Goal: Information Seeking & Learning: Learn about a topic

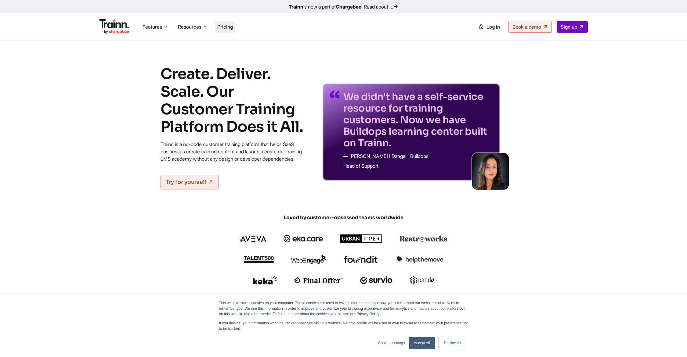
click at [231, 26] on span "Pricing" at bounding box center [225, 27] width 16 height 6
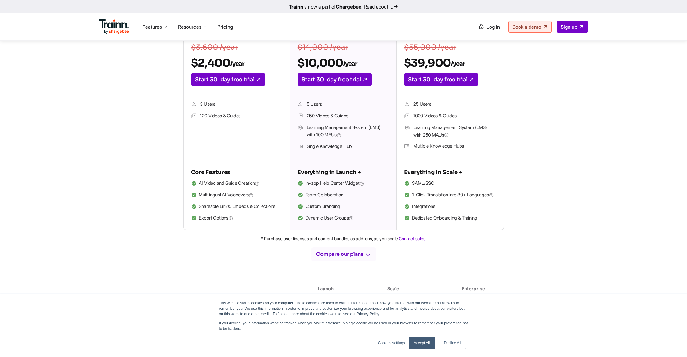
scroll to position [150, 0]
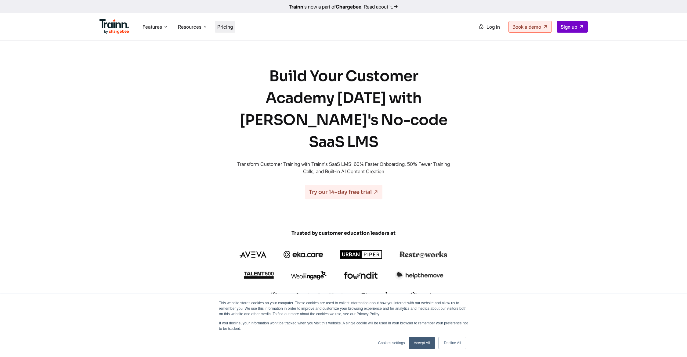
click at [230, 27] on span "Pricing" at bounding box center [225, 27] width 16 height 6
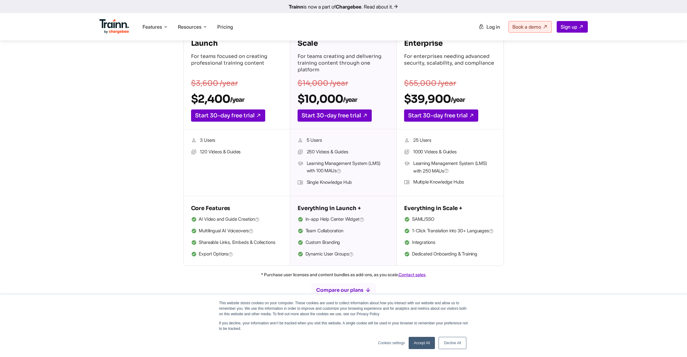
scroll to position [125, 0]
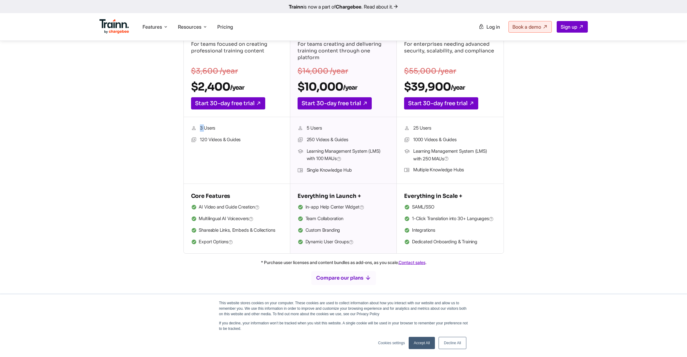
drag, startPoint x: 202, startPoint y: 129, endPoint x: 260, endPoint y: 131, distance: 57.7
click at [231, 129] on li "3 Users" at bounding box center [237, 129] width 92 height 8
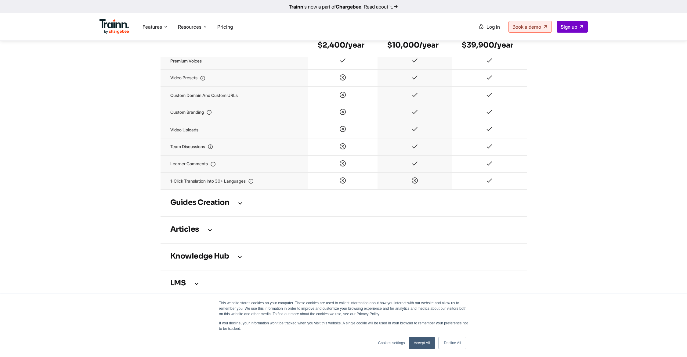
scroll to position [811, 0]
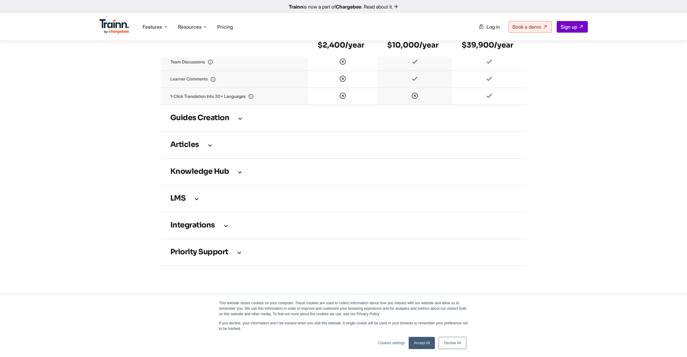
click at [224, 236] on td "Integrations" at bounding box center [344, 225] width 366 height 27
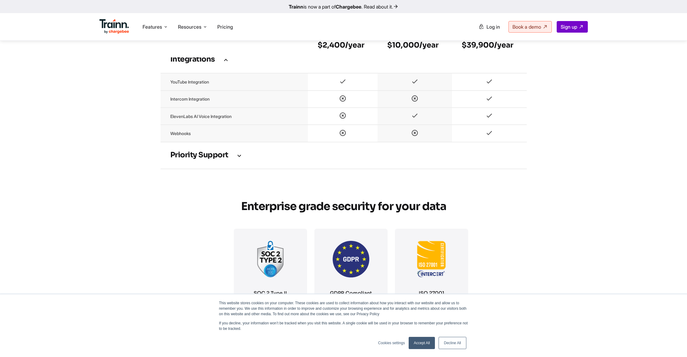
scroll to position [962, 0]
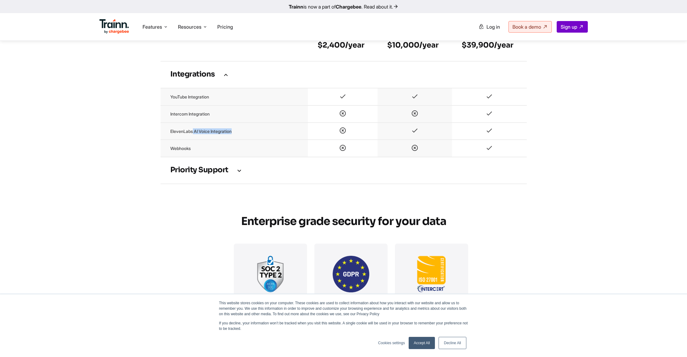
drag, startPoint x: 194, startPoint y: 138, endPoint x: 266, endPoint y: 137, distance: 72.3
click at [265, 136] on td "ElevenLabs AI Voice Integration" at bounding box center [234, 131] width 147 height 17
click at [266, 137] on td "ElevenLabs AI Voice Integration" at bounding box center [234, 131] width 147 height 17
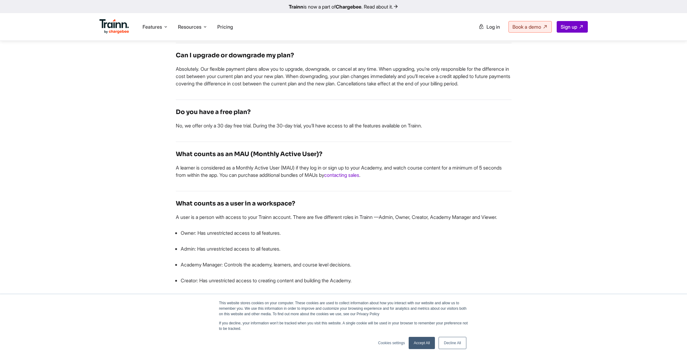
scroll to position [1430, 0]
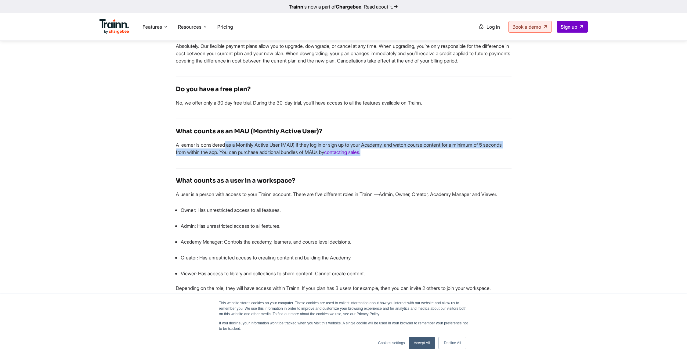
drag, startPoint x: 191, startPoint y: 157, endPoint x: 407, endPoint y: 162, distance: 215.8
click at [407, 156] on p "A learner is considered as a Monthly Active User (MAU) if they log in or sign u…" at bounding box center [344, 148] width 336 height 15
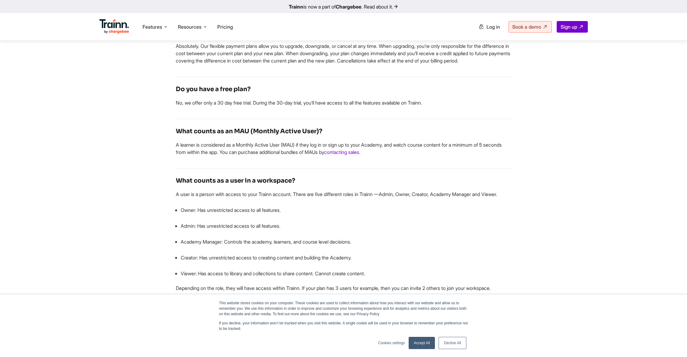
click at [403, 156] on p "A learner is considered as a Monthly Active User (MAU) if they log in or sign u…" at bounding box center [344, 148] width 336 height 15
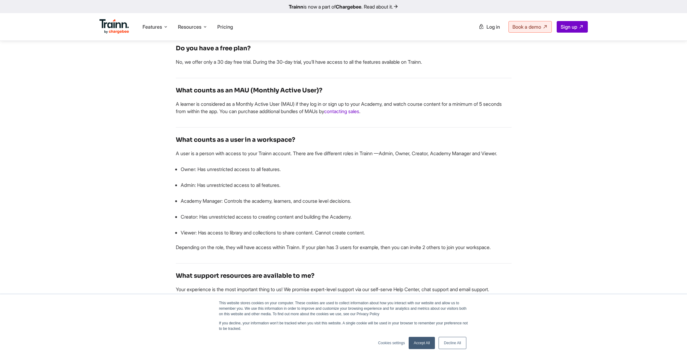
scroll to position [1474, 0]
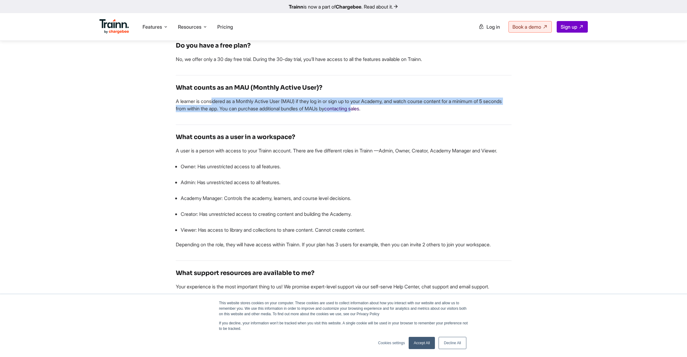
drag, startPoint x: 175, startPoint y: 116, endPoint x: 386, endPoint y: 124, distance: 210.4
click at [386, 112] on p "A learner is considered as a Monthly Active User (MAU) if they log in or sign u…" at bounding box center [344, 105] width 336 height 15
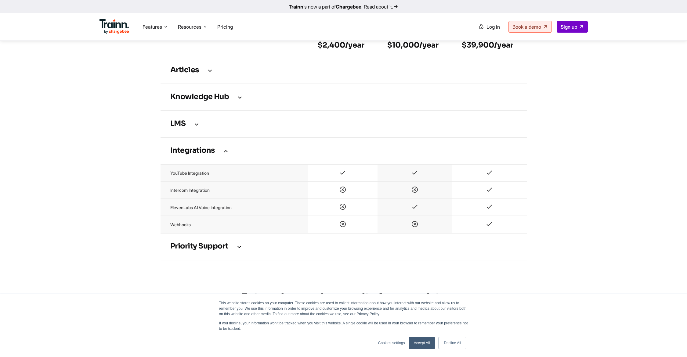
scroll to position [906, 0]
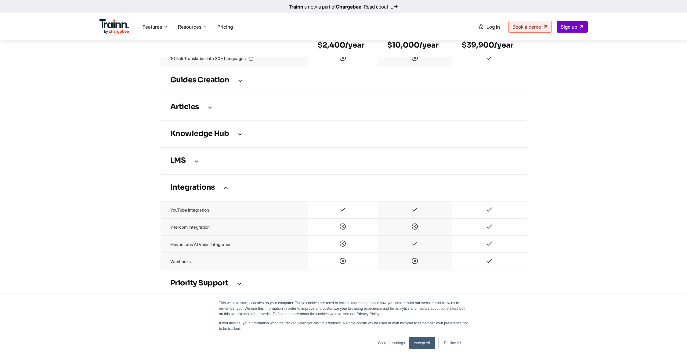
click at [231, 162] on td "LMS" at bounding box center [344, 161] width 366 height 27
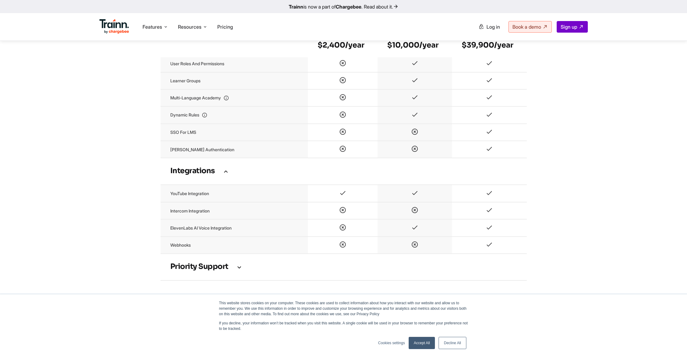
scroll to position [1078, 0]
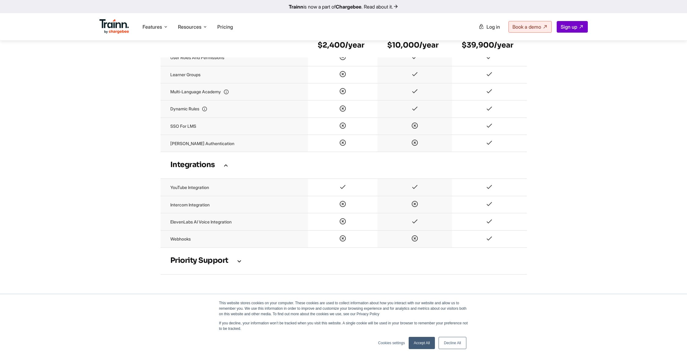
click at [227, 265] on h3 "Priority support" at bounding box center [343, 261] width 347 height 7
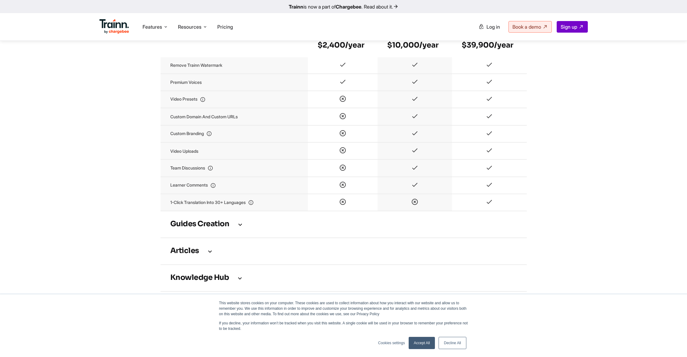
scroll to position [721, 0]
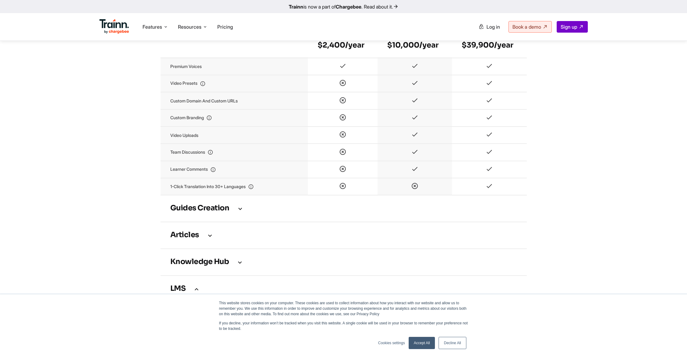
click at [203, 248] on td "Articles" at bounding box center [344, 235] width 366 height 27
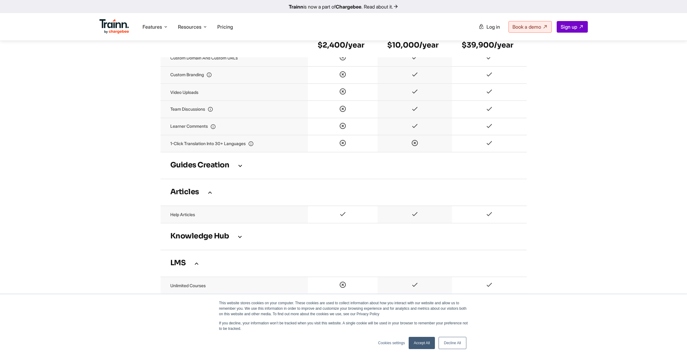
scroll to position [770, 0]
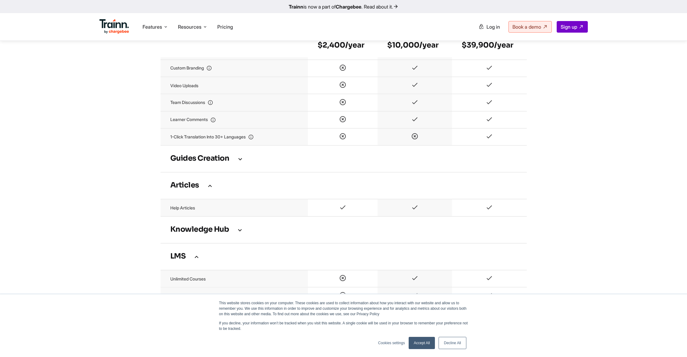
click at [213, 233] on h3 "Knowledge Hub" at bounding box center [343, 230] width 347 height 7
click at [226, 172] on td "Guides creation" at bounding box center [344, 159] width 366 height 27
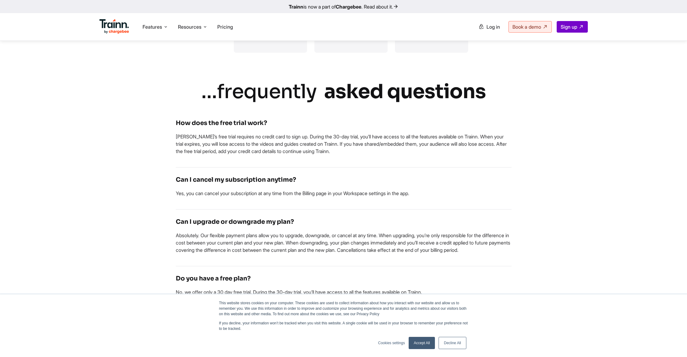
scroll to position [106, 0]
